Goal: Information Seeking & Learning: Check status

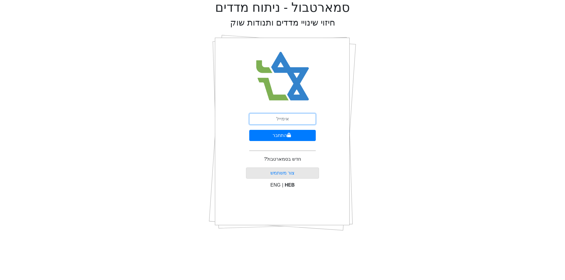
click at [266, 116] on input "email" at bounding box center [282, 119] width 66 height 11
type input "ר"
type input "r"
type input "[EMAIL_ADDRESS][DOMAIN_NAME]"
click at [249, 130] on button "התחבר" at bounding box center [282, 135] width 66 height 11
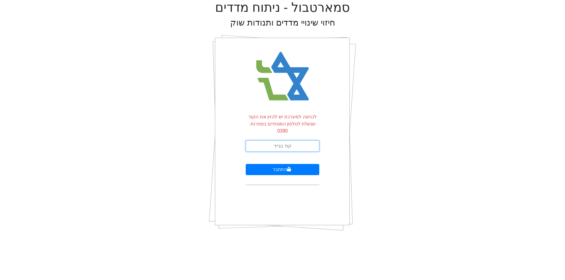
click at [249, 141] on input "text" at bounding box center [283, 146] width 74 height 11
type input "645351"
click at [269, 164] on button "התחבר" at bounding box center [283, 169] width 74 height 11
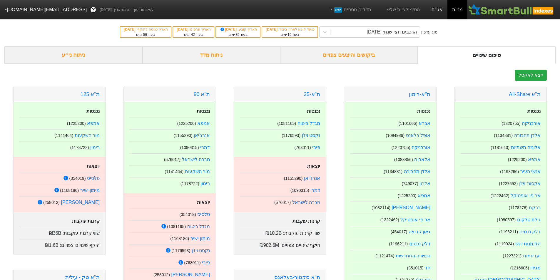
click at [444, 13] on link "אג״ח" at bounding box center [437, 9] width 21 height 19
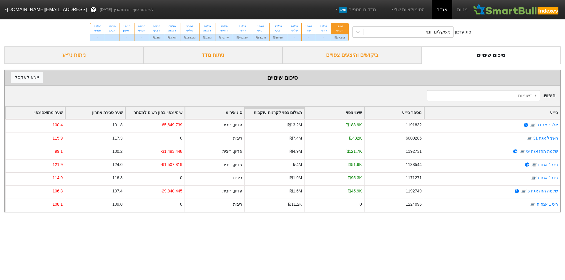
click at [386, 55] on div "ביקושים והיצעים צפויים" at bounding box center [351, 54] width 139 height 17
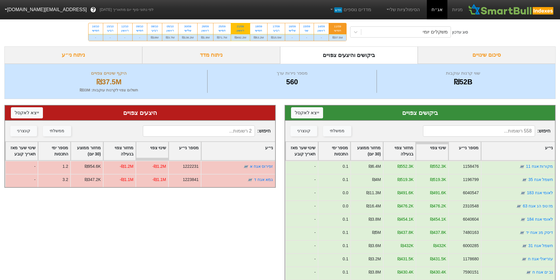
click at [239, 37] on div "₪492.2M" at bounding box center [240, 37] width 19 height 7
click at [239, 27] on input "21/09 ראשון ₪492.2M" at bounding box center [239, 25] width 4 height 4
radio input "true"
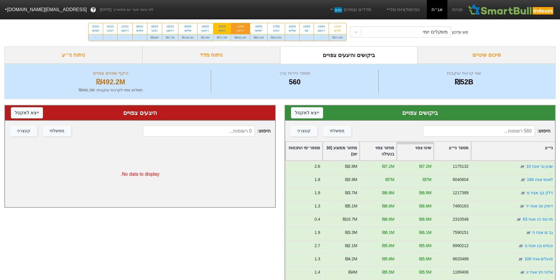
click at [226, 39] on div "₪71.7M" at bounding box center [222, 37] width 17 height 7
click at [222, 27] on input "25/09 חמישי ₪71.7M" at bounding box center [220, 25] width 4 height 4
radio input "true"
click at [189, 38] on div "₪138.2M" at bounding box center [188, 37] width 19 height 7
click at [188, 27] on input "30/09 שלישי ₪138.2M" at bounding box center [186, 25] width 4 height 4
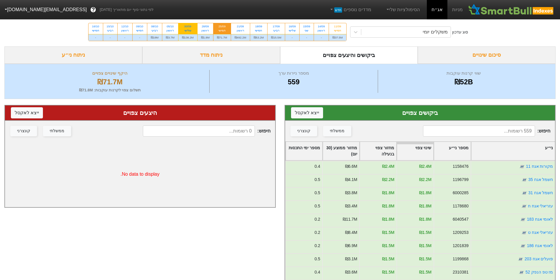
radio input "true"
click at [341, 37] on div "₪37.5M" at bounding box center [337, 37] width 17 height 7
click at [338, 27] on input "11/09 חמישי ₪37.5M" at bounding box center [336, 25] width 4 height 4
radio input "true"
